Goal: Find specific page/section: Find specific page/section

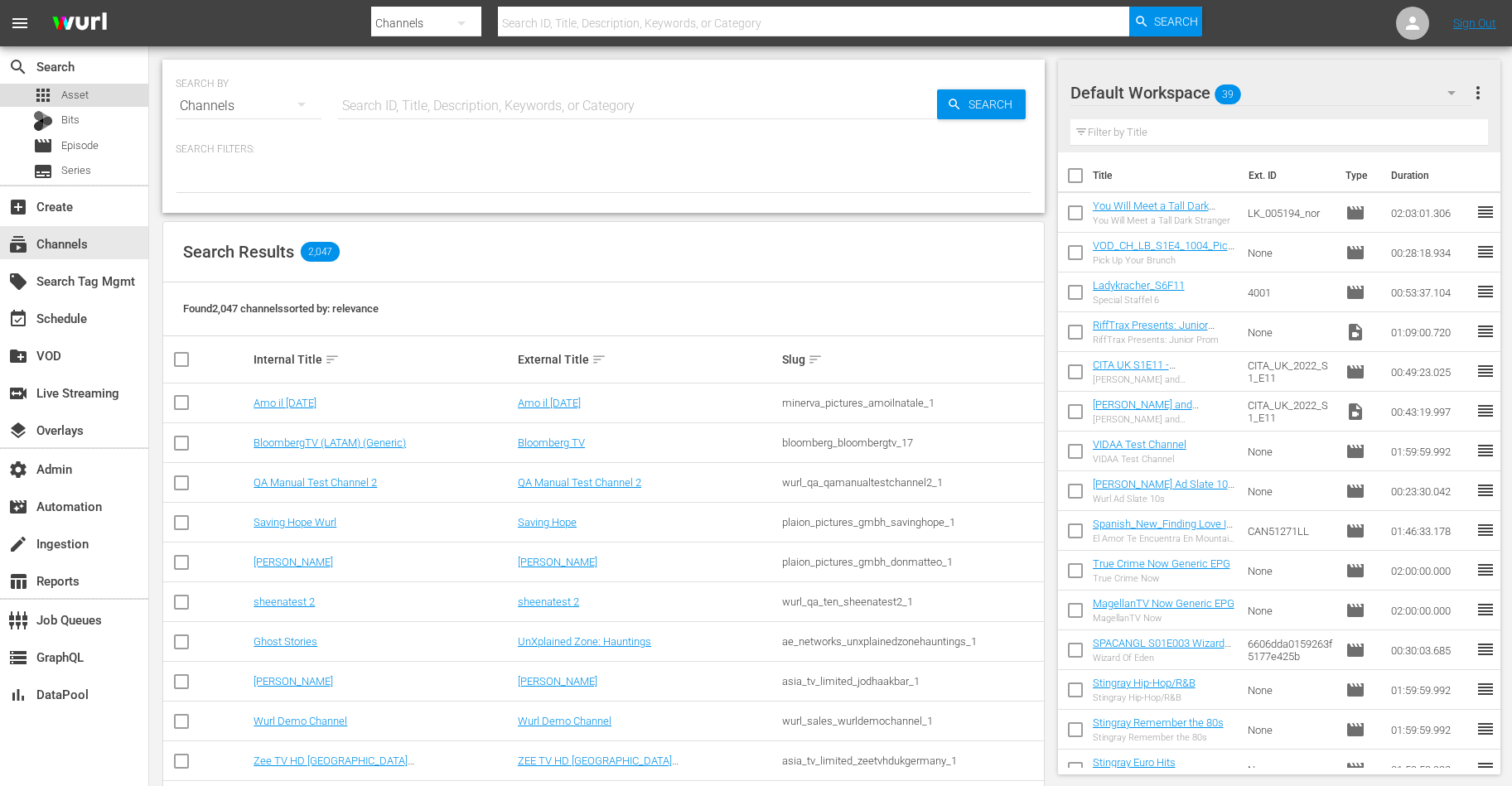
click at [103, 90] on div "apps Asset" at bounding box center [74, 95] width 149 height 23
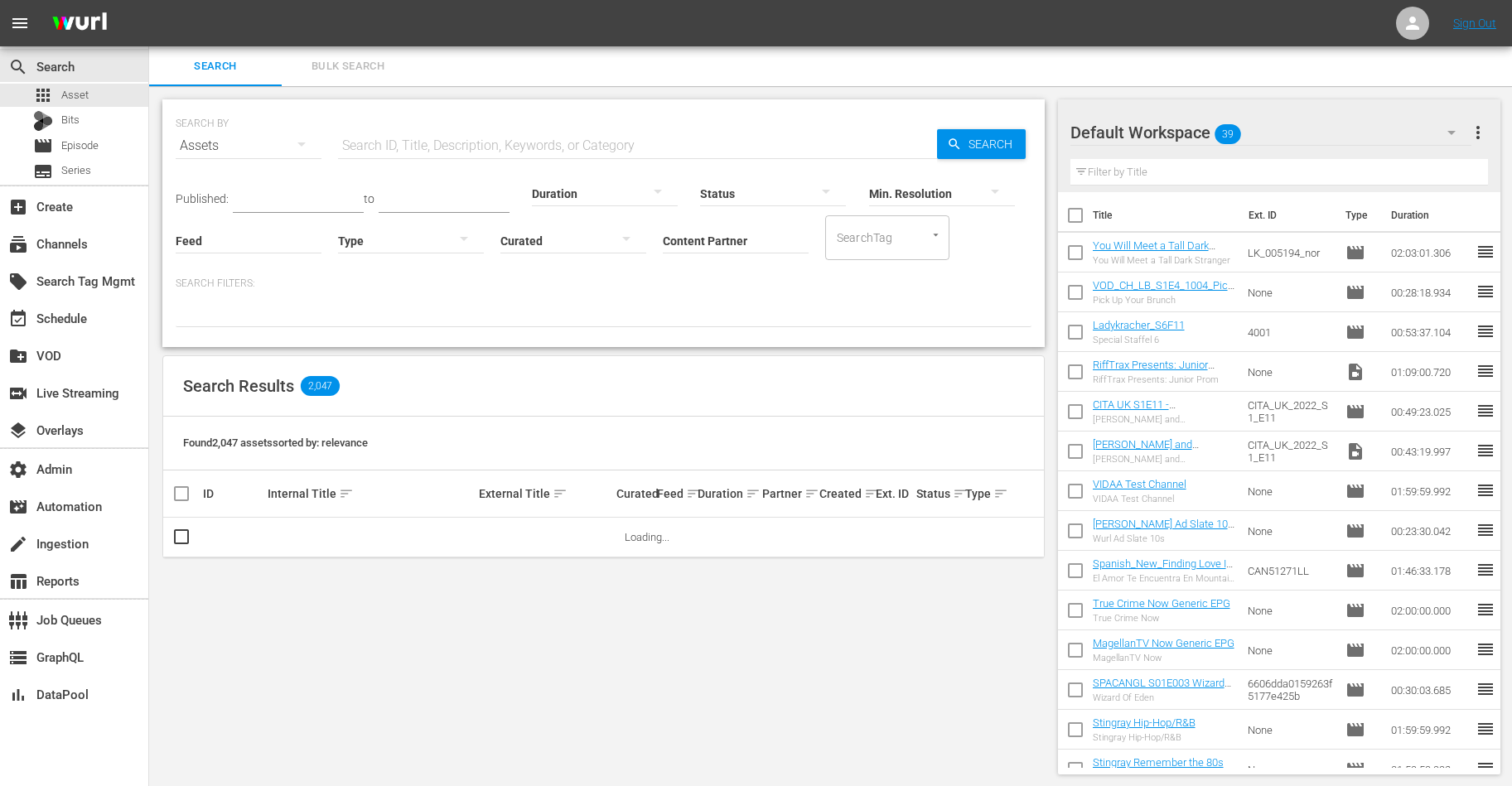
click at [521, 128] on input "text" at bounding box center [637, 145] width 599 height 40
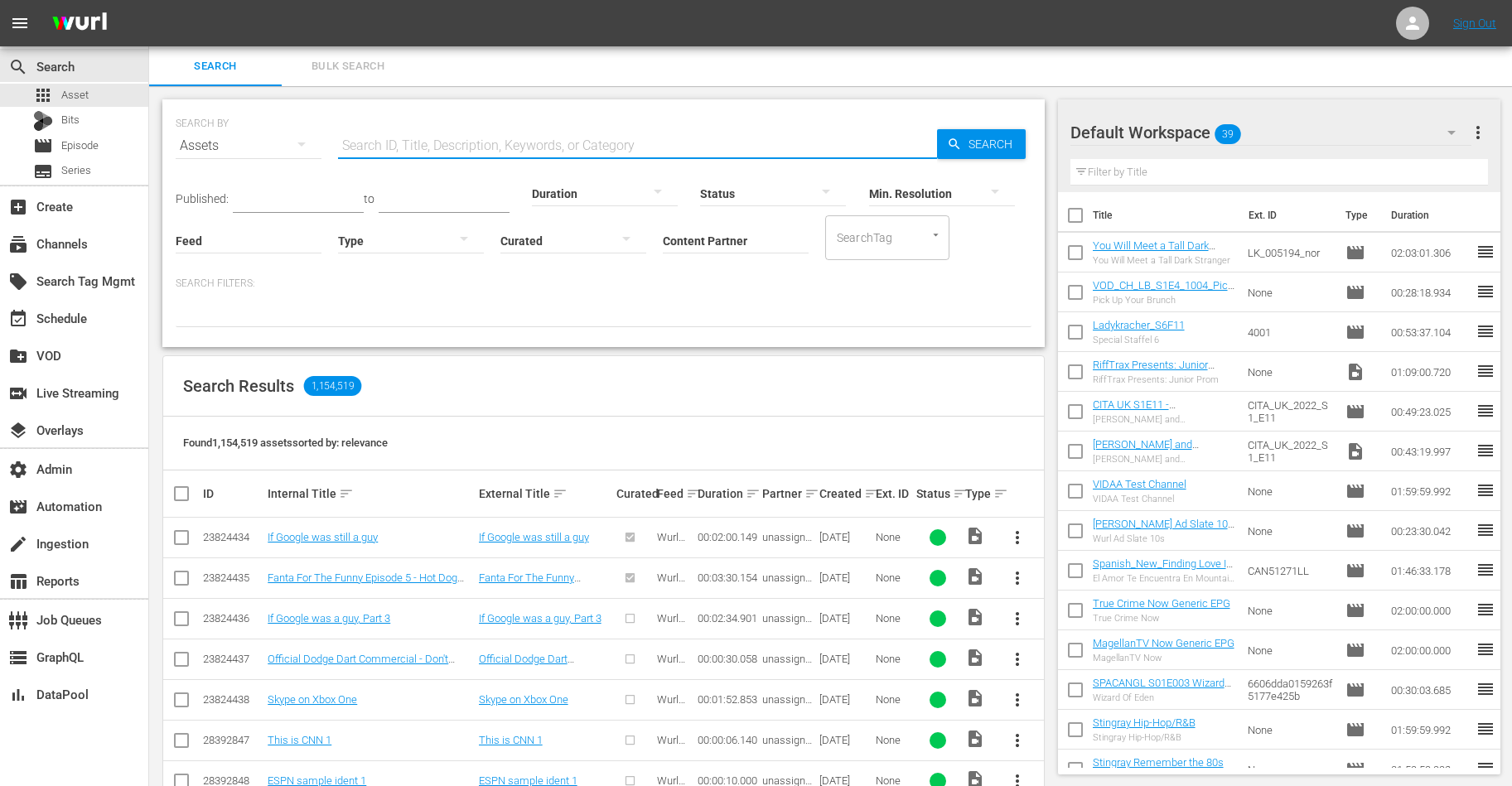
paste input "1000000048553"
type input "1000000048553"
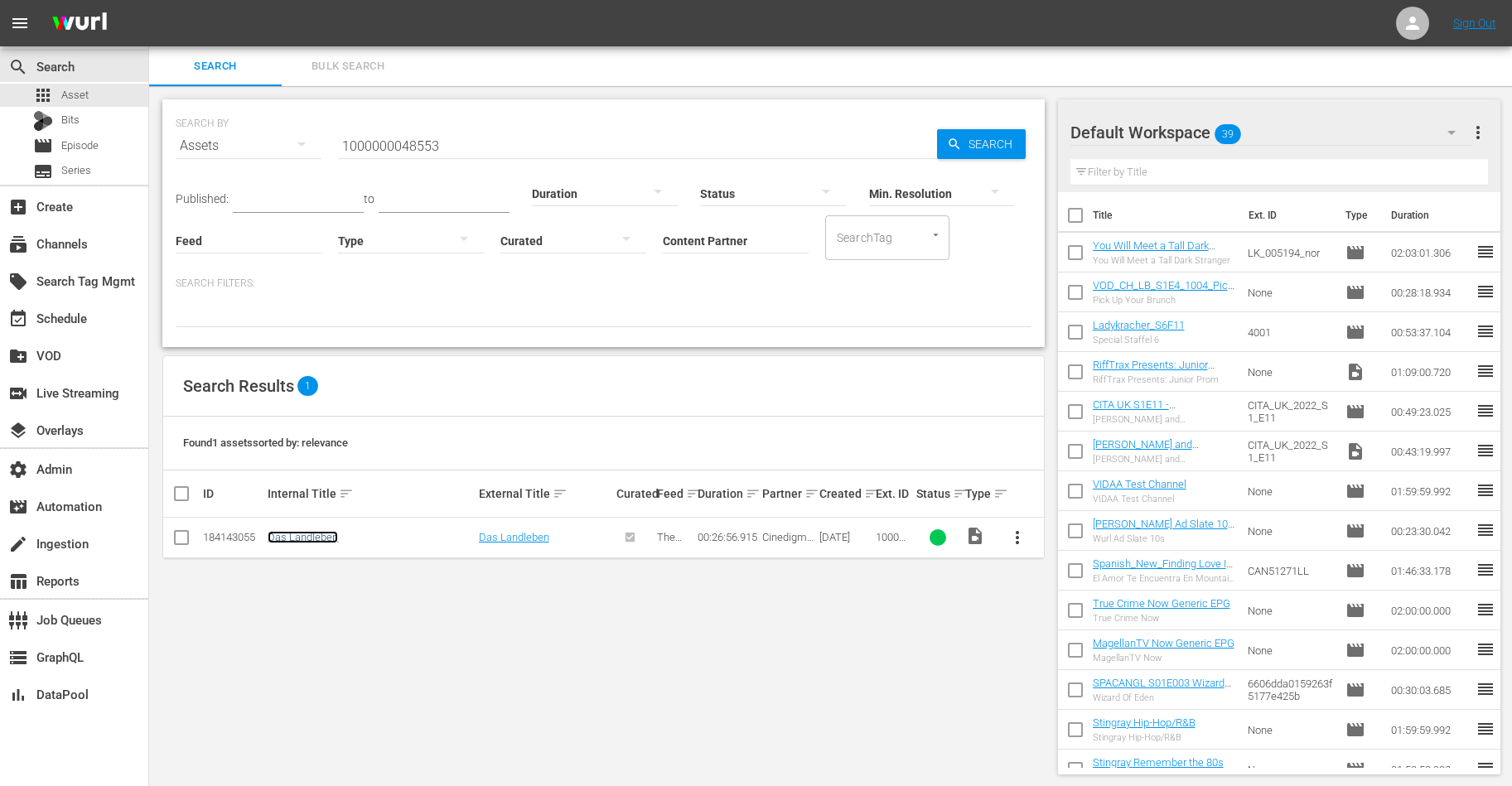
click at [301, 537] on link "Das Landleben" at bounding box center [303, 537] width 70 height 12
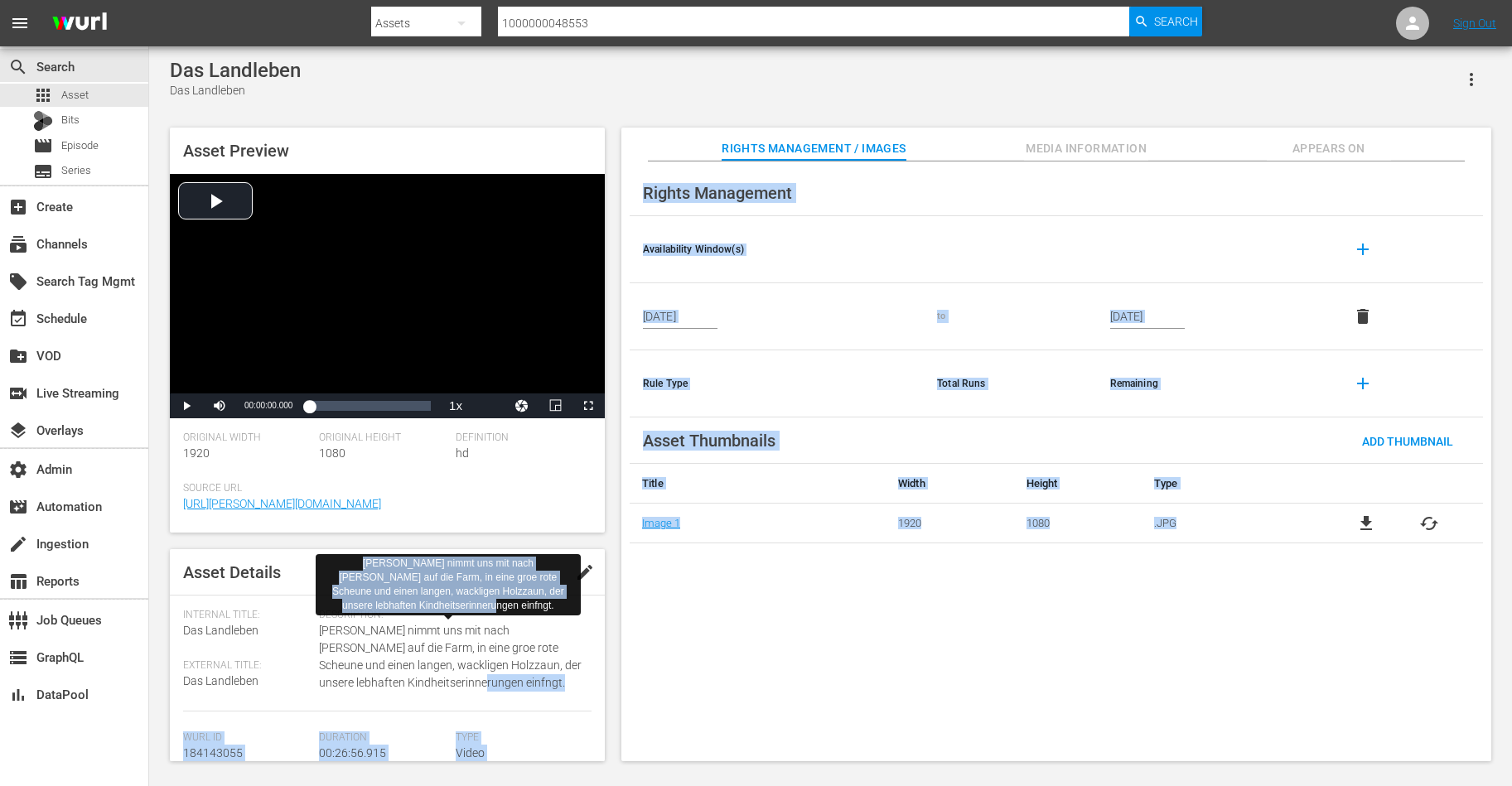
drag, startPoint x: 465, startPoint y: 687, endPoint x: 448, endPoint y: 614, distance: 75.0
click at [448, 614] on body "menu Search By Assets Search ID, Title, Description, Keywords, or Category 1000…" at bounding box center [756, 393] width 1512 height 786
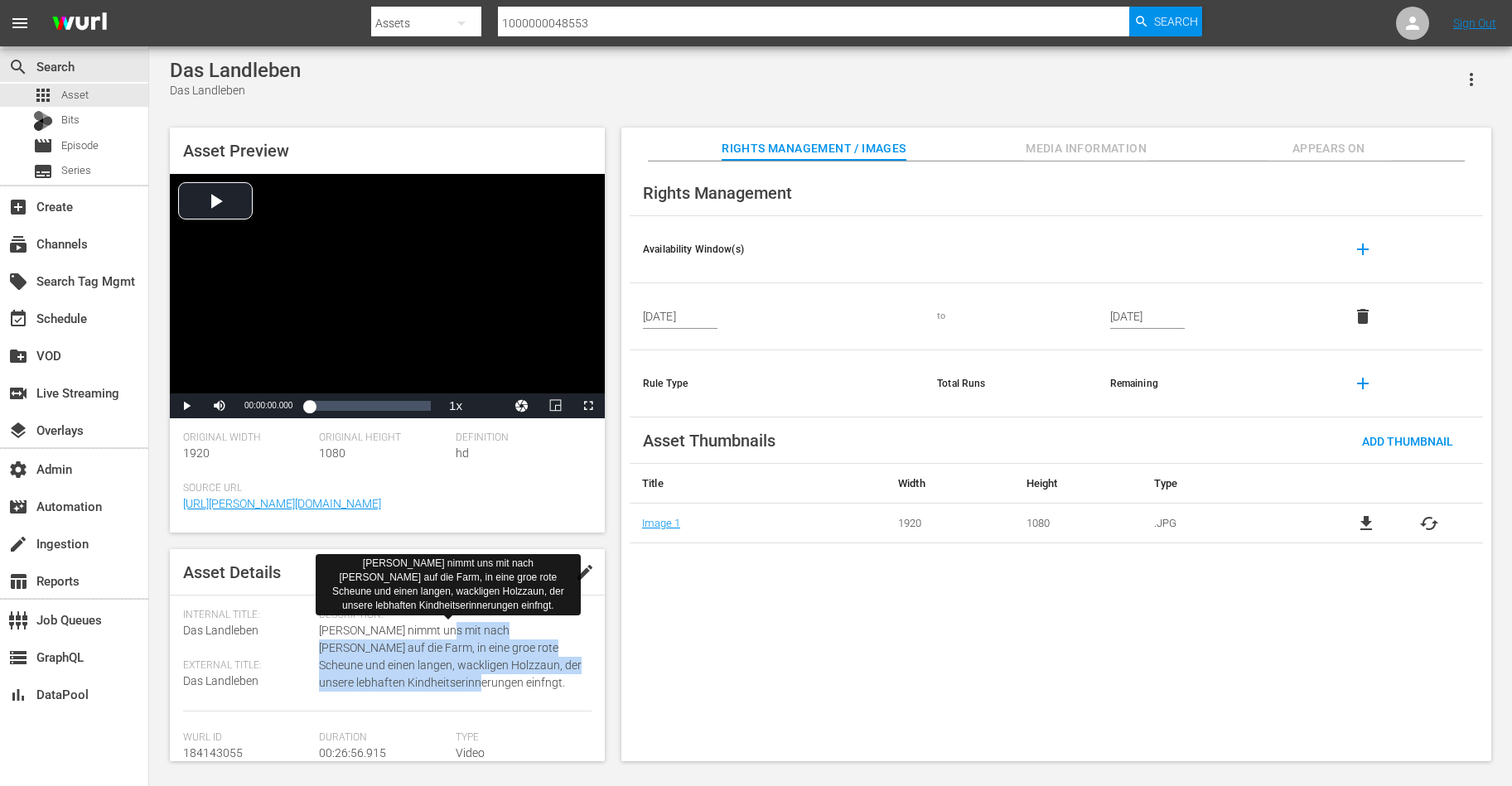
drag, startPoint x: 459, startPoint y: 683, endPoint x: 442, endPoint y: 623, distance: 62.4
click at [442, 623] on span "[PERSON_NAME] nimmt uns mit nach [PERSON_NAME] auf die Farm, in eine groe rote …" at bounding box center [451, 657] width 264 height 69
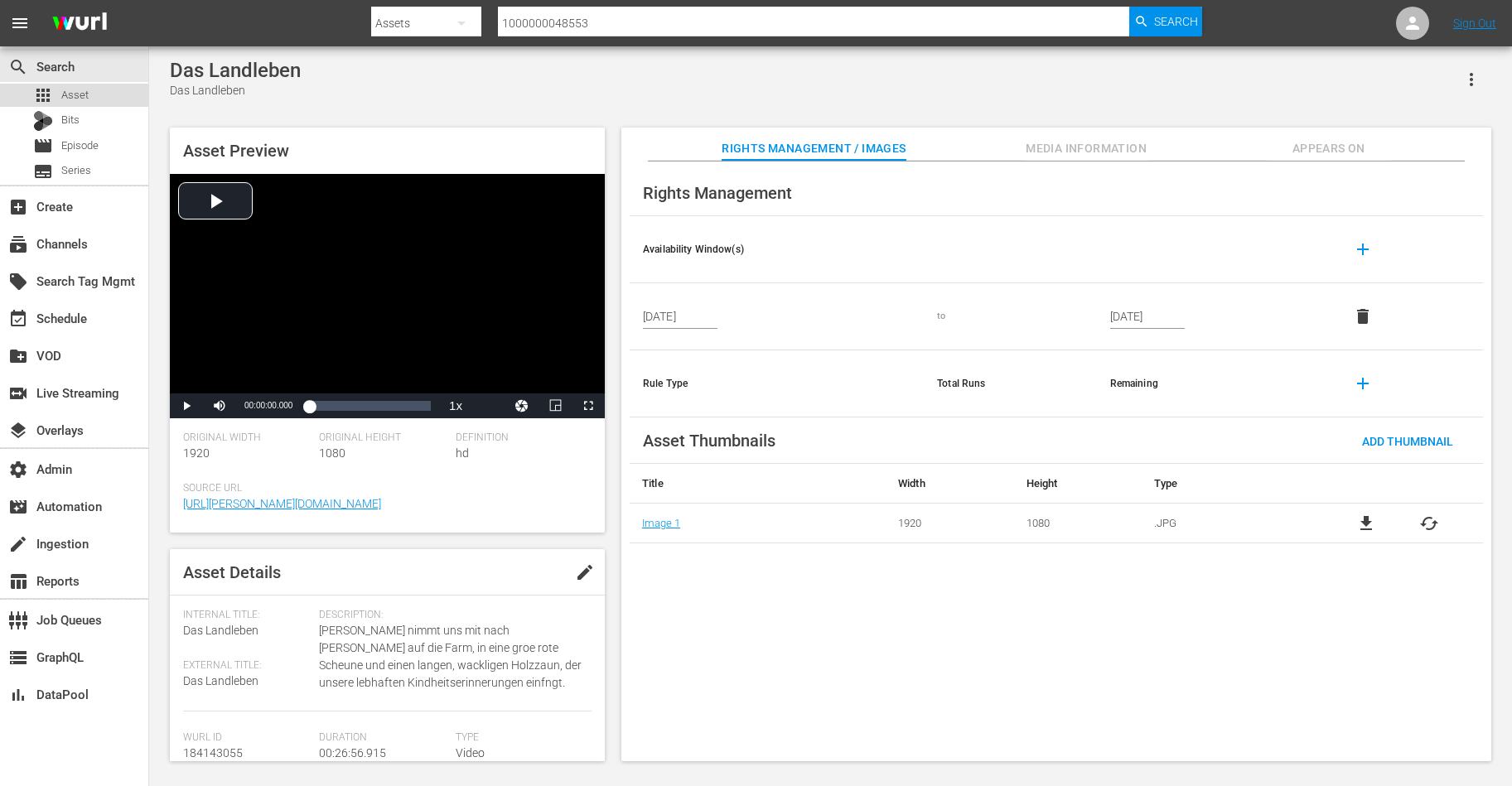
click at [116, 92] on div "apps Asset" at bounding box center [74, 95] width 149 height 23
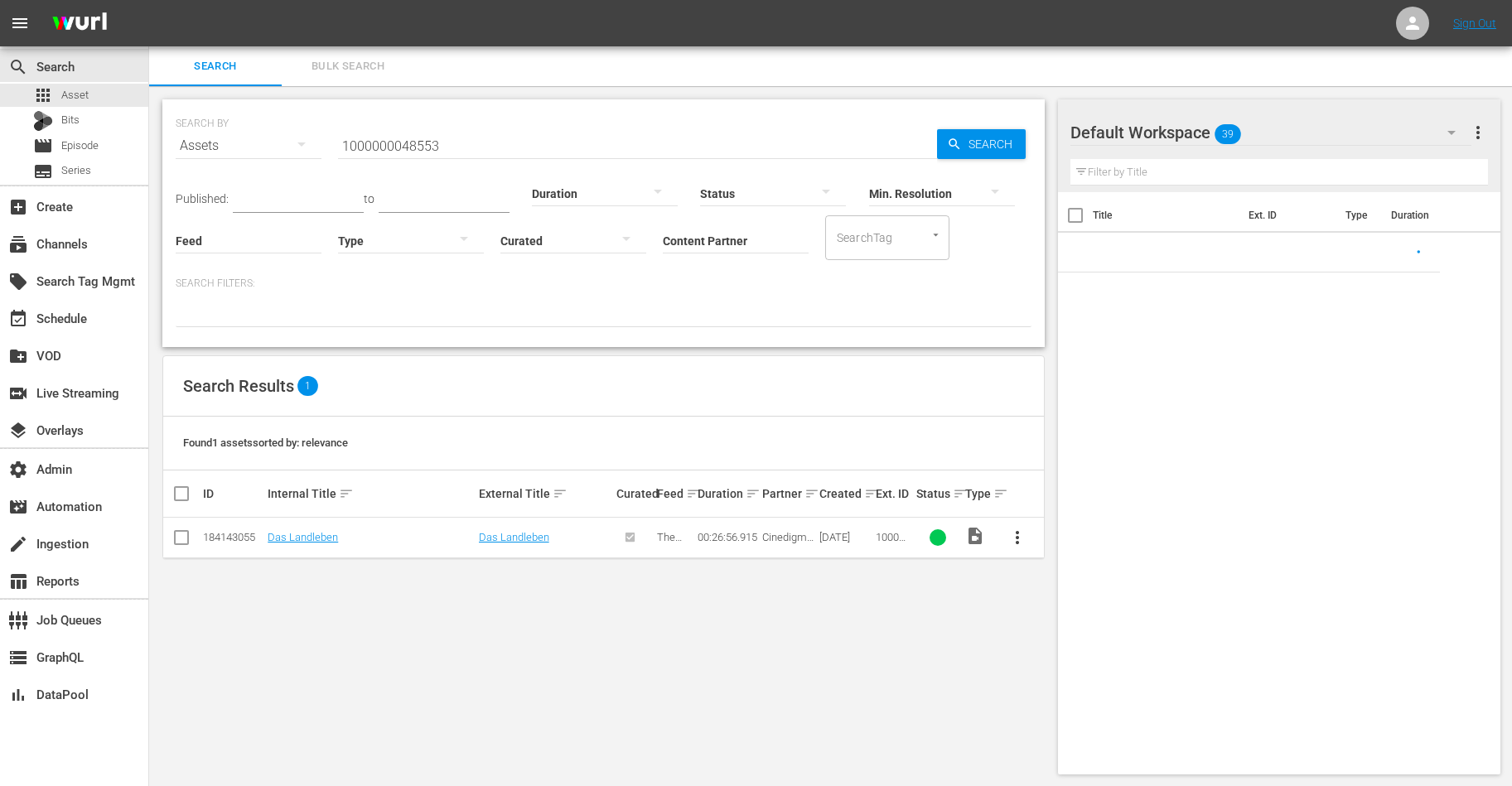
click at [469, 144] on input "1000000048553" at bounding box center [637, 145] width 599 height 40
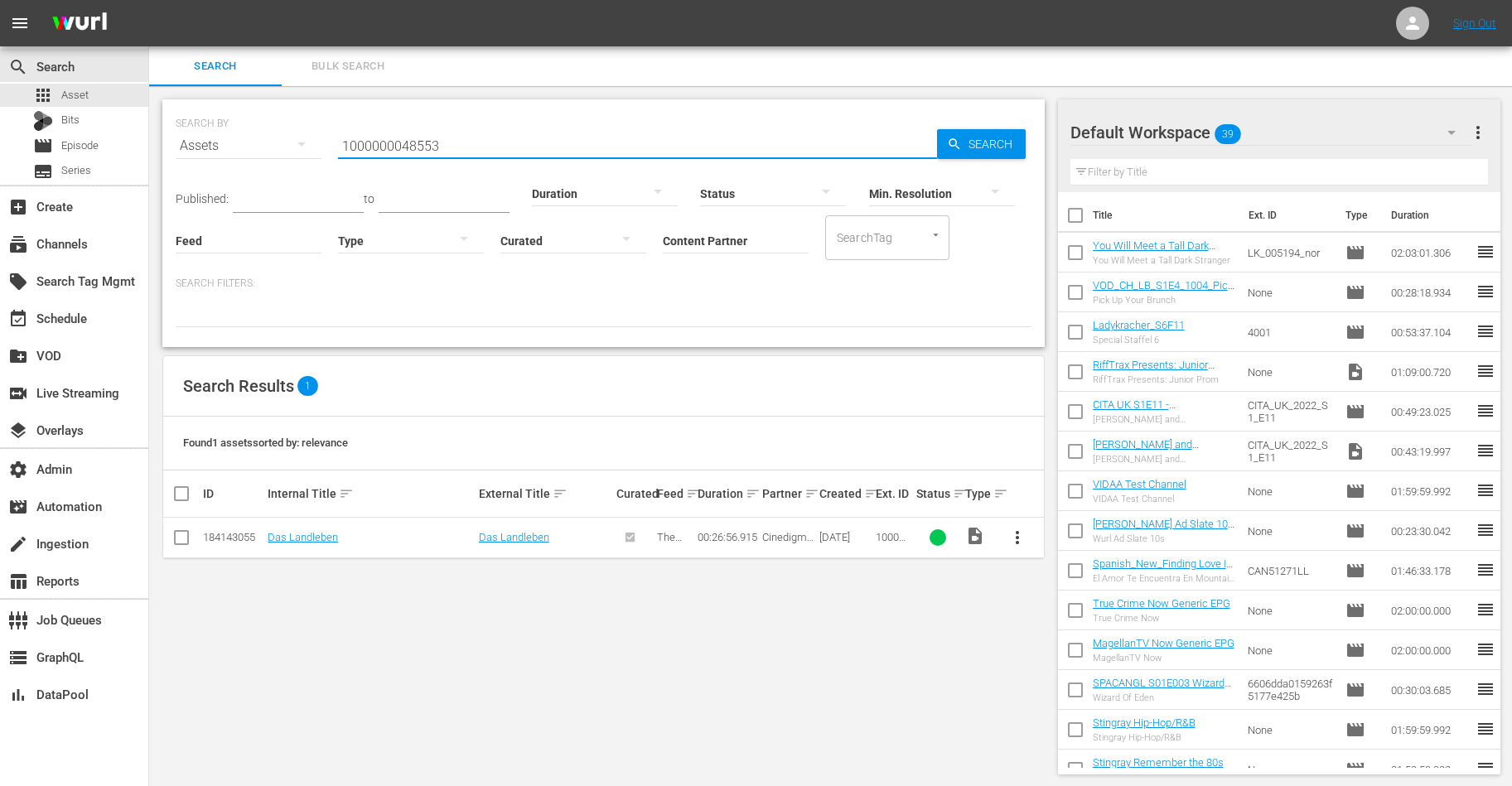
paste input "25"
type input "1000000048525"
click at [293, 537] on link "Feuchtgebiete" at bounding box center [301, 537] width 67 height 12
